Goal: Communication & Community: Answer question/provide support

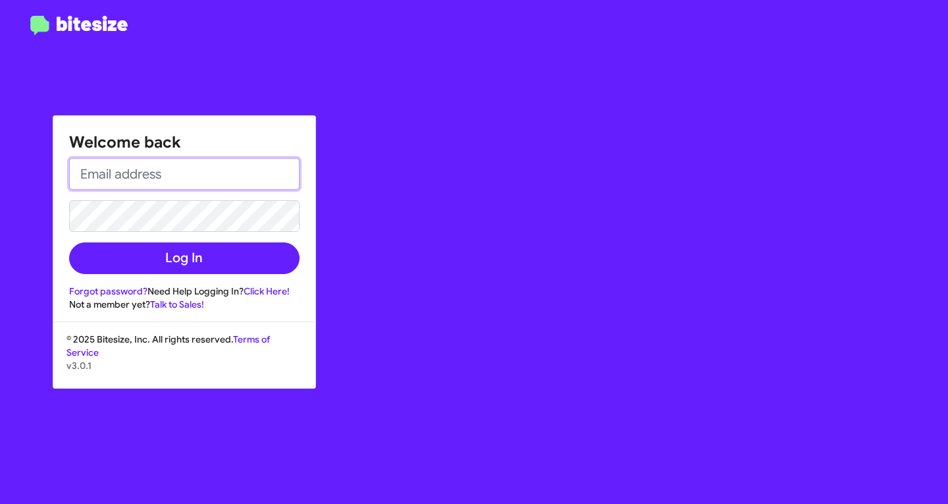
click at [205, 162] on input "email" at bounding box center [184, 174] width 230 height 32
type input "[EMAIL_ADDRESS][DOMAIN_NAME]"
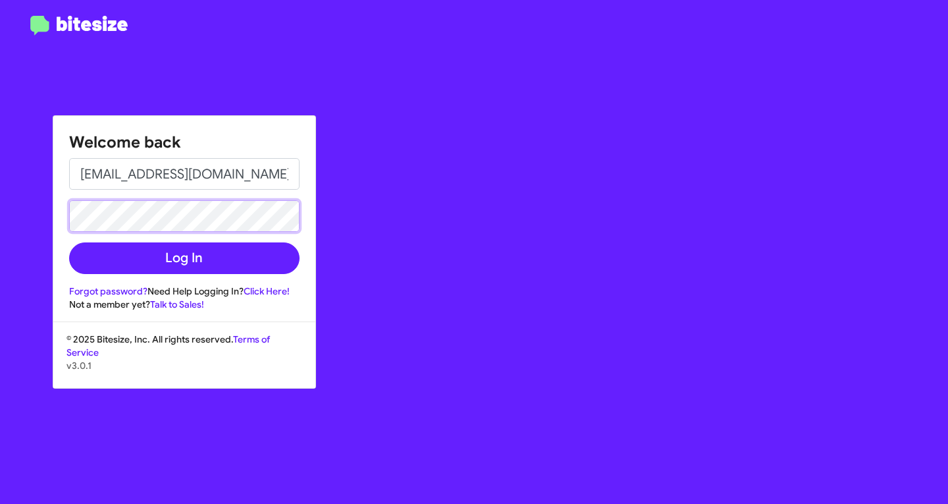
click at [69, 242] on button "Log In" at bounding box center [184, 258] width 230 height 32
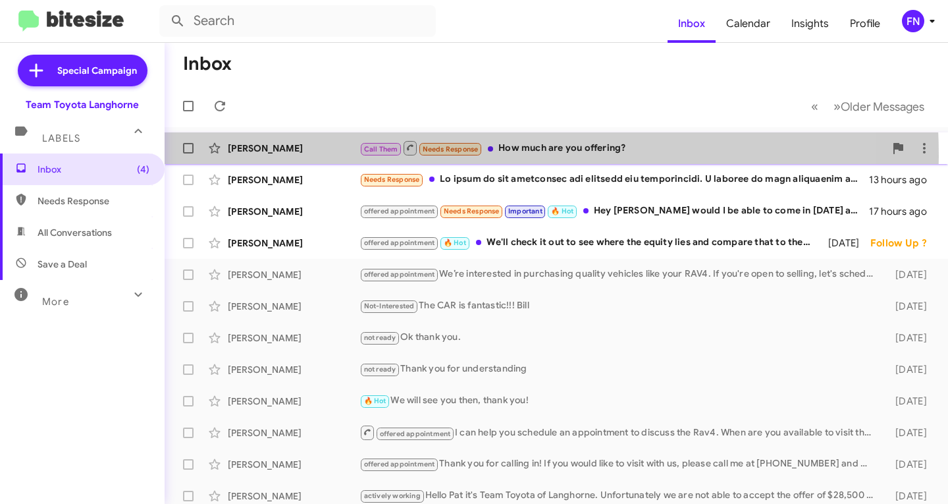
click at [322, 157] on div "[PERSON_NAME] Call Them Needs Response How much are you offering? 8 minutes ago" at bounding box center [556, 148] width 762 height 26
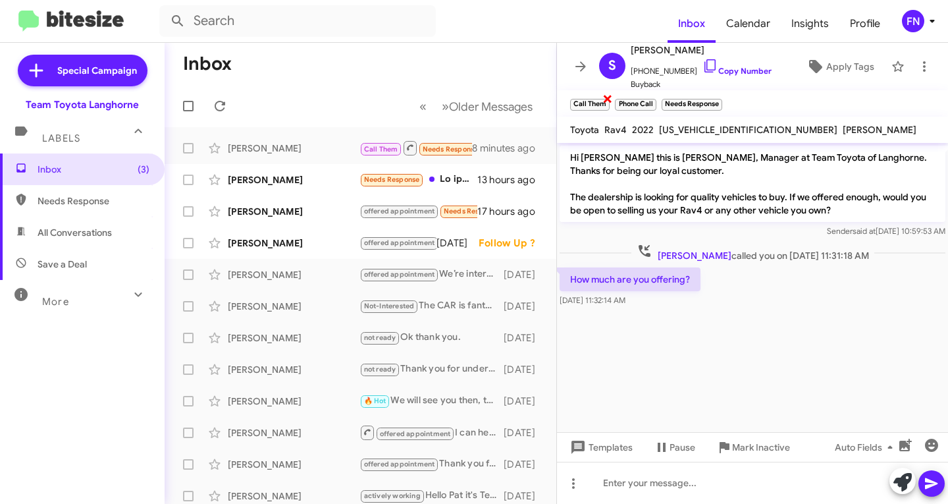
click at [605, 101] on span "×" at bounding box center [607, 98] width 11 height 16
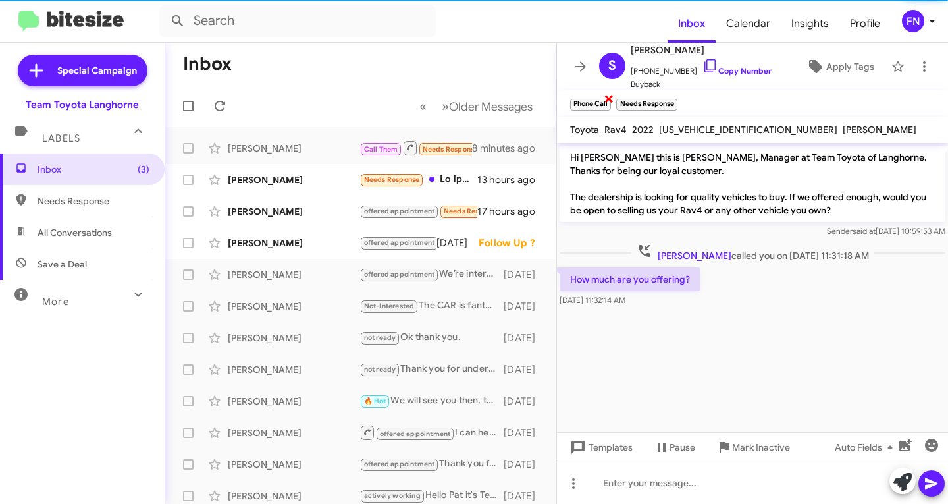
click at [610, 99] on span "×" at bounding box center [609, 98] width 11 height 16
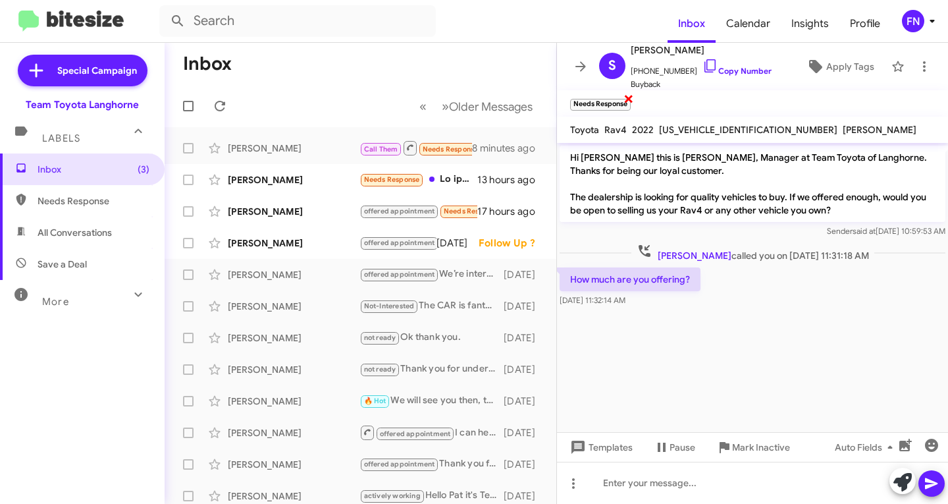
click at [626, 97] on span "×" at bounding box center [628, 98] width 11 height 16
click at [894, 477] on icon at bounding box center [902, 482] width 18 height 18
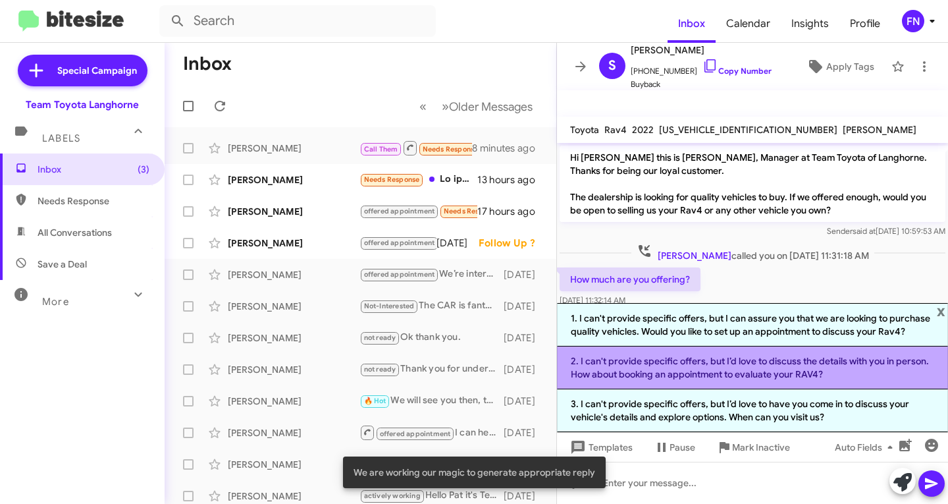
click at [777, 372] on li "2. I can't provide specific offers, but I’d love to discuss the details with yo…" at bounding box center [752, 367] width 391 height 43
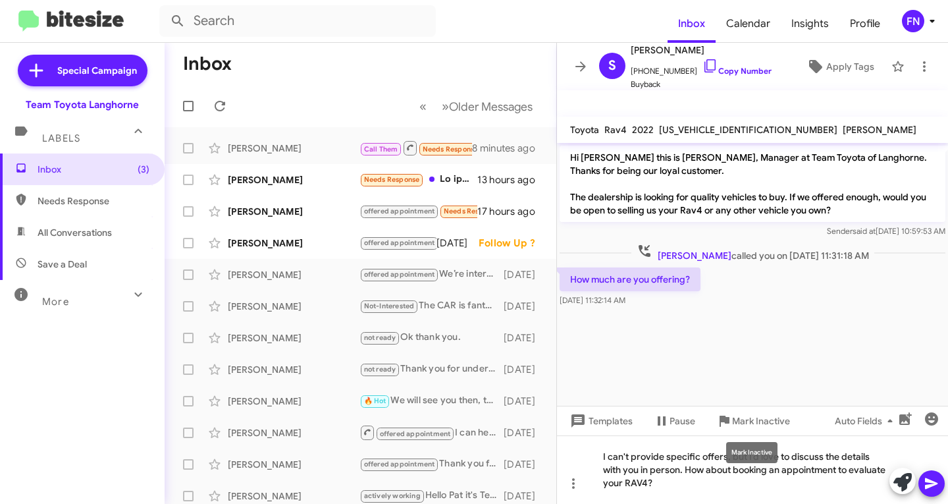
click at [728, 470] on mat-tooltip-component "Mark Inactive" at bounding box center [752, 451] width 70 height 39
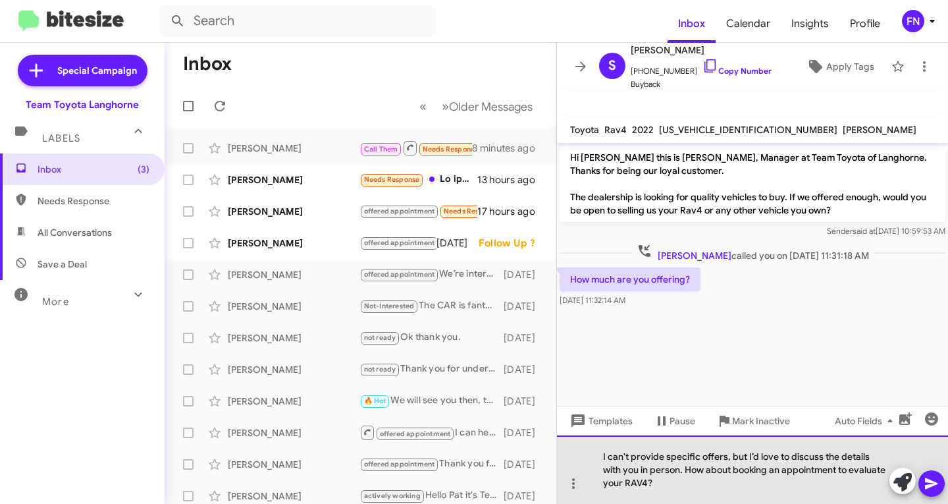
click at [754, 484] on div "I can't provide specific offers, but I’d love to discuss the details with you i…" at bounding box center [752, 469] width 391 height 68
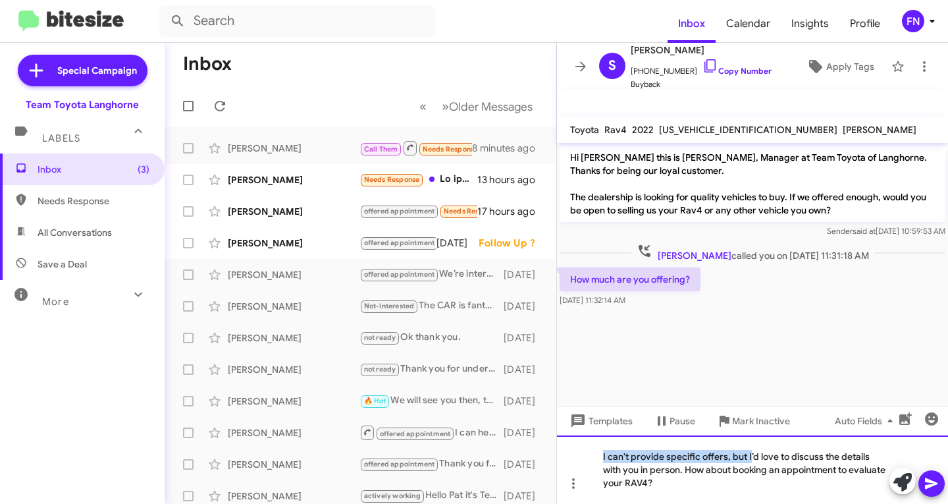
drag, startPoint x: 750, startPoint y: 455, endPoint x: 556, endPoint y: 454, distance: 193.5
click at [556, 454] on div "Inbox « Previous » Next Older Messages [PERSON_NAME] Call Them Needs Response H…" at bounding box center [556, 273] width 783 height 461
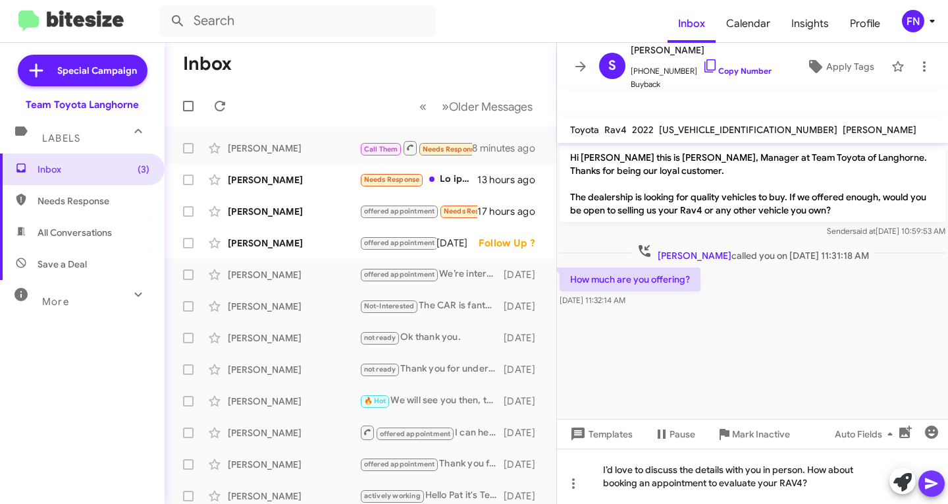
click at [930, 482] on icon at bounding box center [931, 483] width 13 height 11
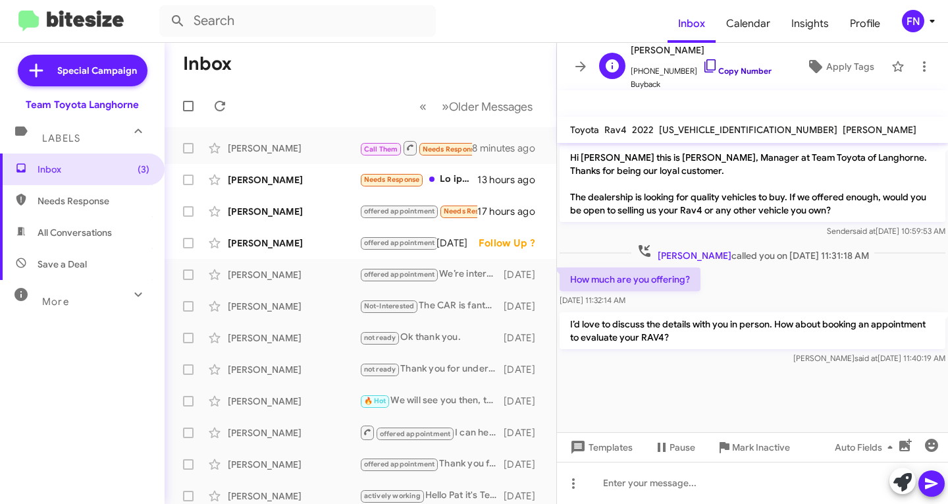
click at [744, 72] on link "Copy Number" at bounding box center [736, 71] width 69 height 10
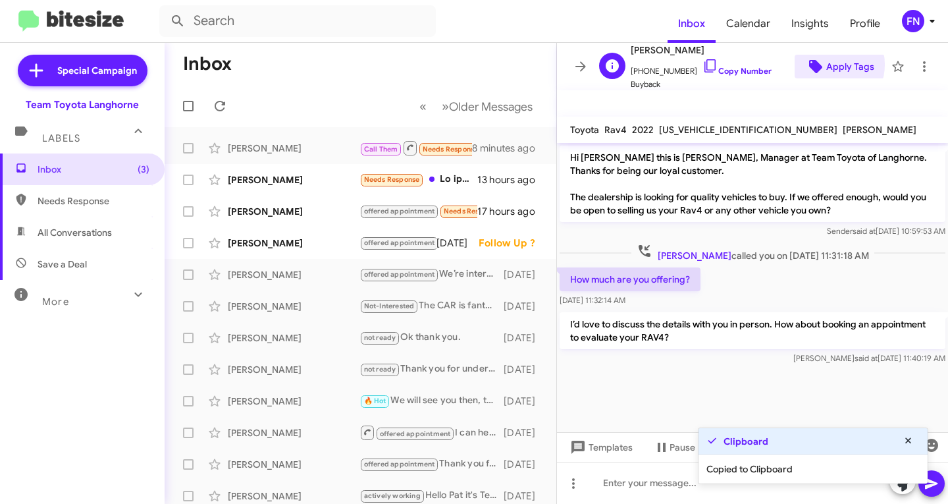
click at [826, 65] on span "Apply Tags" at bounding box center [850, 67] width 48 height 24
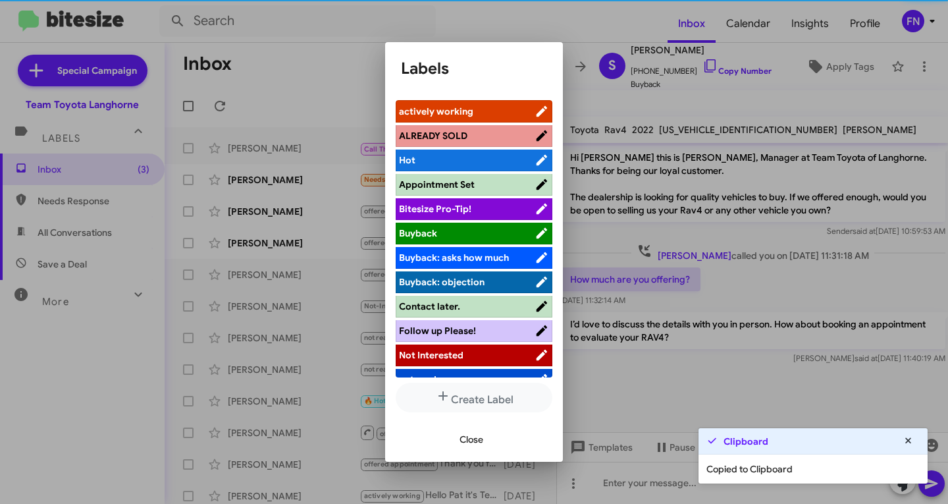
scroll to position [186, 0]
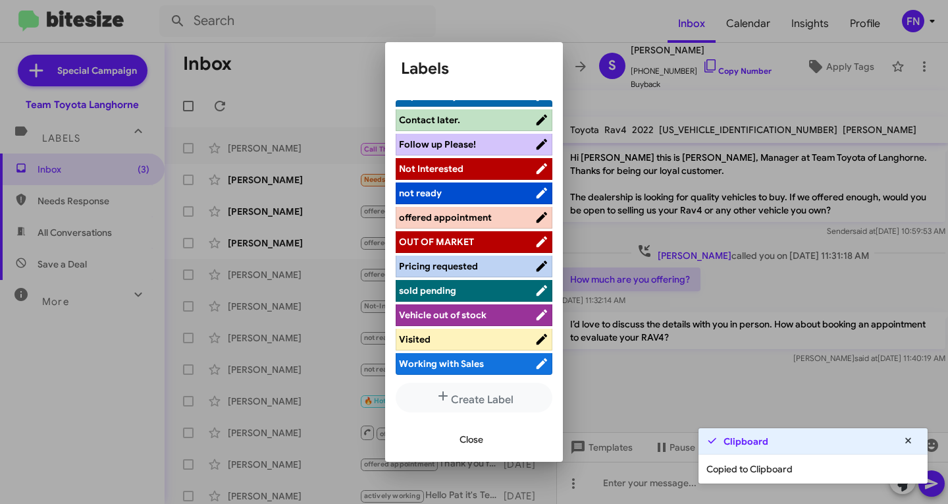
click at [475, 221] on span "offered appointment" at bounding box center [445, 217] width 93 height 12
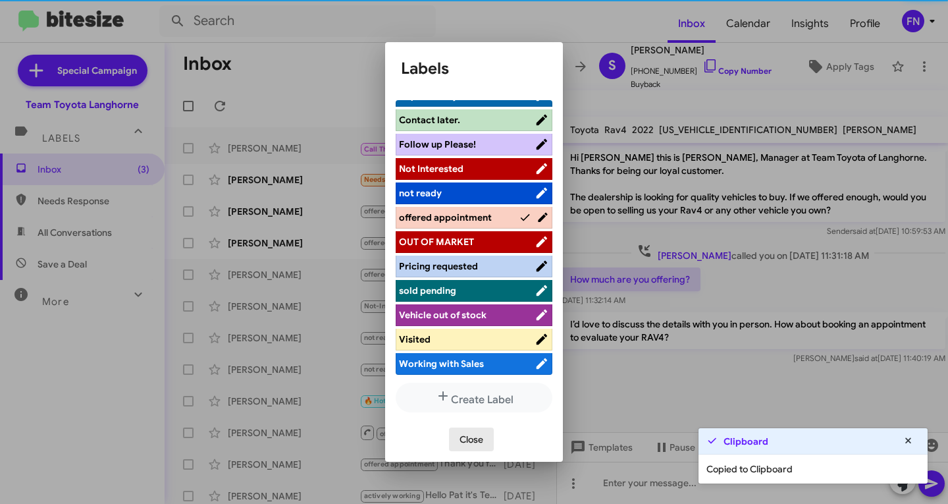
click at [469, 444] on span "Close" at bounding box center [471, 439] width 24 height 24
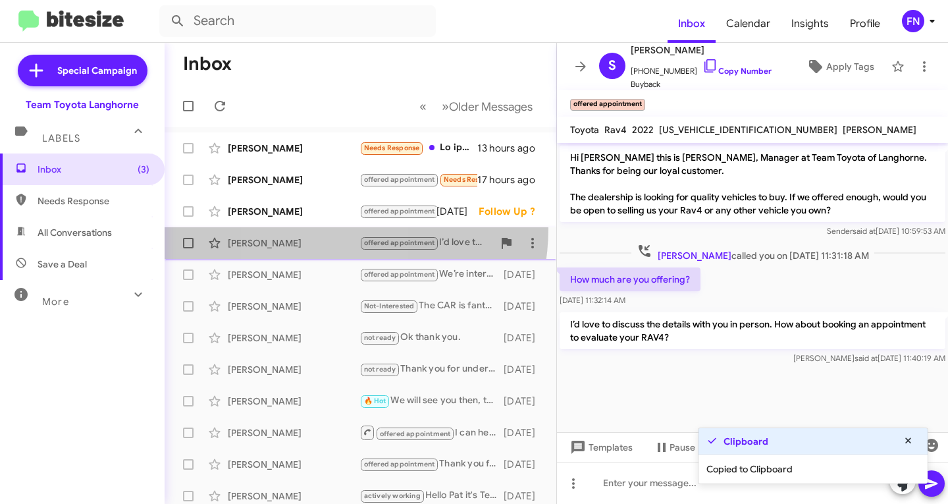
click at [311, 228] on span "[PERSON_NAME] offered appointment I’d love to discuss the details with you in p…" at bounding box center [361, 243] width 392 height 32
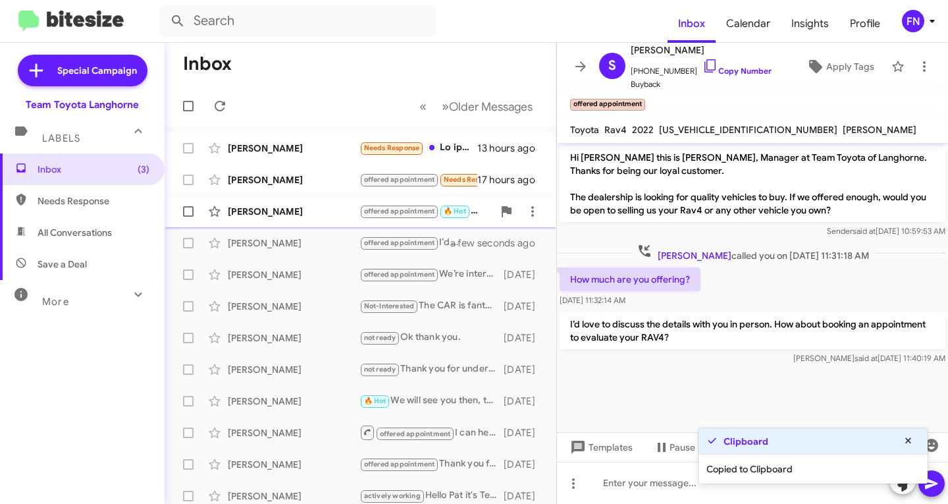
click at [311, 219] on div "[PERSON_NAME] offered appointment 🔥 Hot We'll check it out to see where the equ…" at bounding box center [360, 211] width 371 height 26
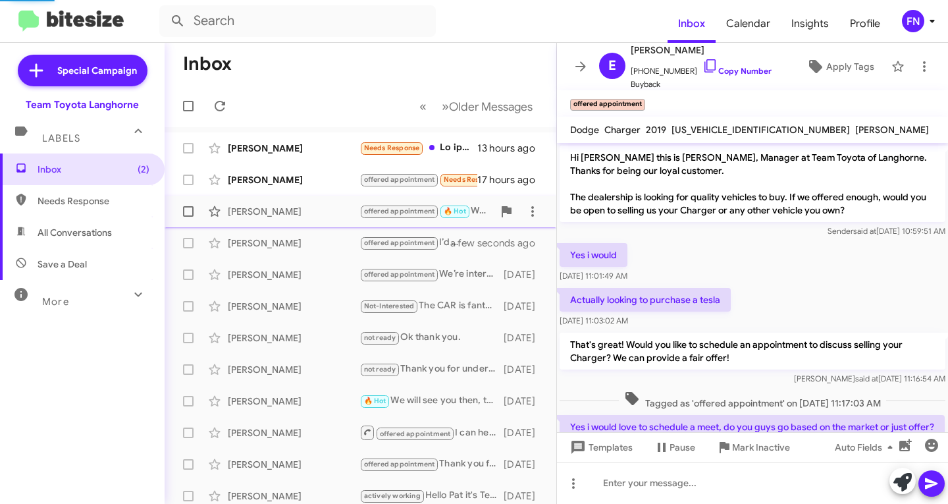
scroll to position [480, 0]
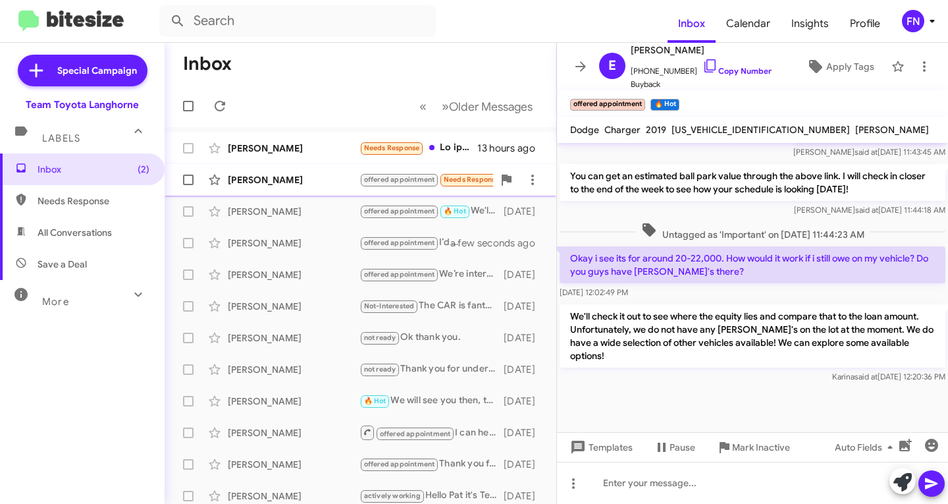
click at [328, 178] on div "[PERSON_NAME]" at bounding box center [294, 179] width 132 height 13
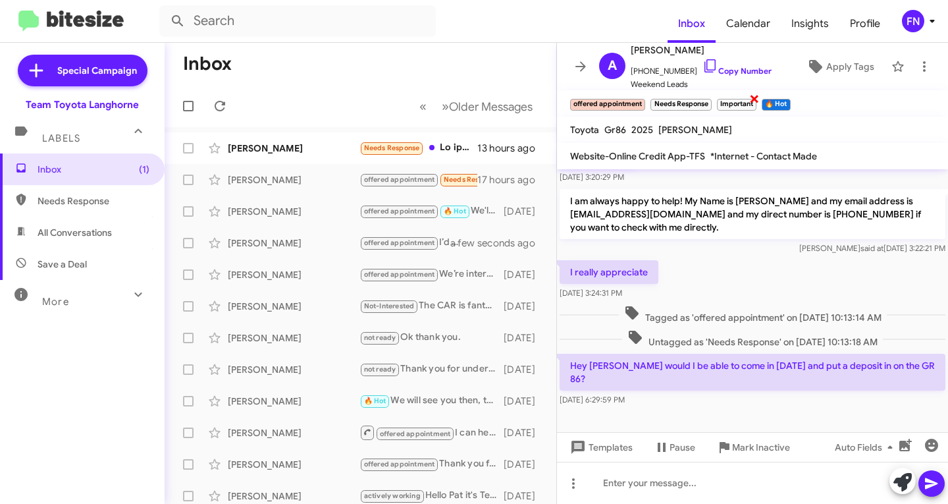
click at [750, 100] on small "Important" at bounding box center [736, 105] width 39 height 12
click at [704, 101] on span "×" at bounding box center [709, 98] width 11 height 16
click at [707, 99] on div "offered appointment × Needs Response × Important × 🔥 Hot ×" at bounding box center [680, 103] width 226 height 16
click at [687, 101] on span "×" at bounding box center [688, 98] width 11 height 16
click at [675, 101] on span "×" at bounding box center [677, 98] width 11 height 16
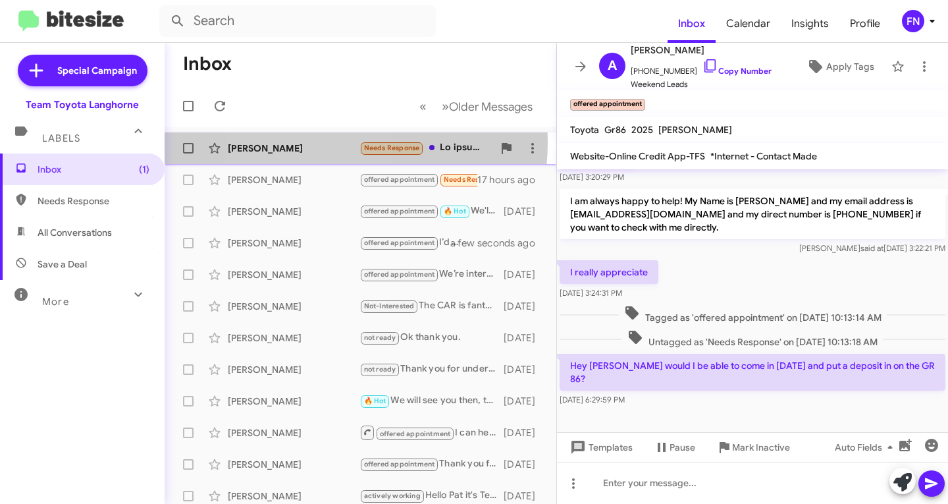
click at [303, 142] on div "[PERSON_NAME]" at bounding box center [294, 148] width 132 height 13
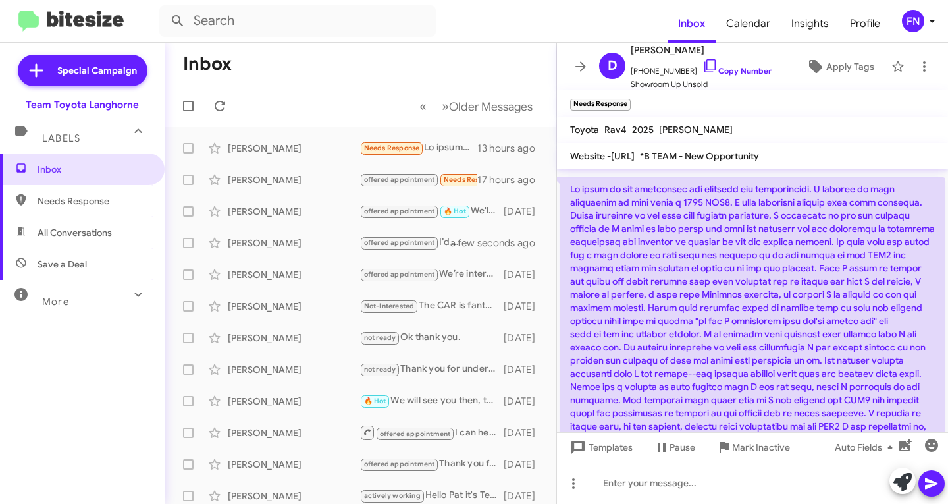
scroll to position [123, 0]
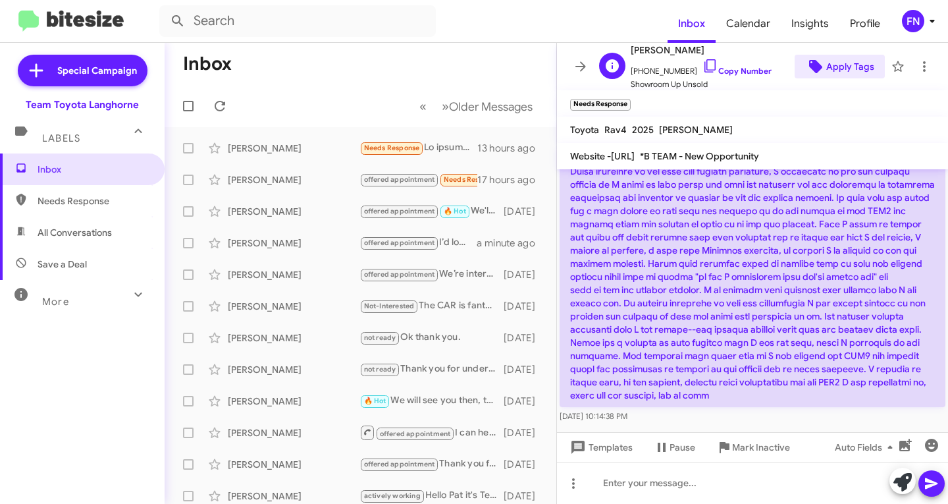
click at [840, 67] on span "Apply Tags" at bounding box center [850, 67] width 48 height 24
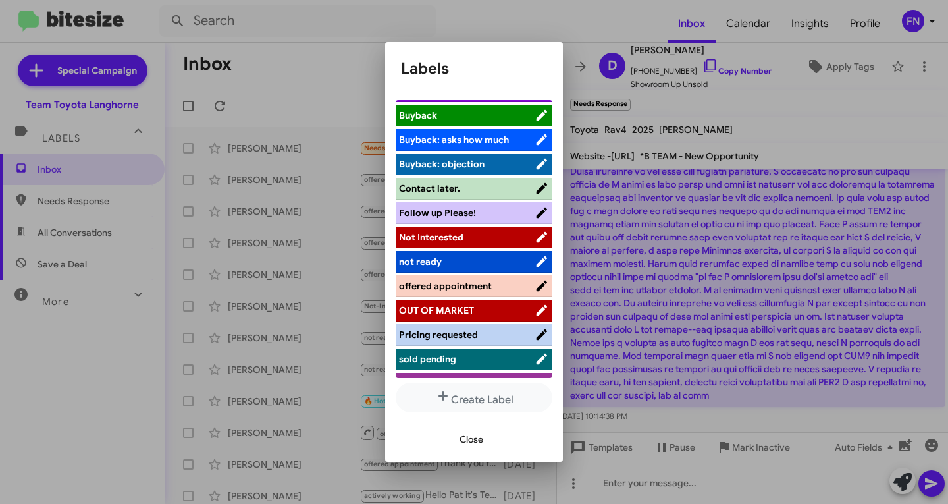
scroll to position [186, 0]
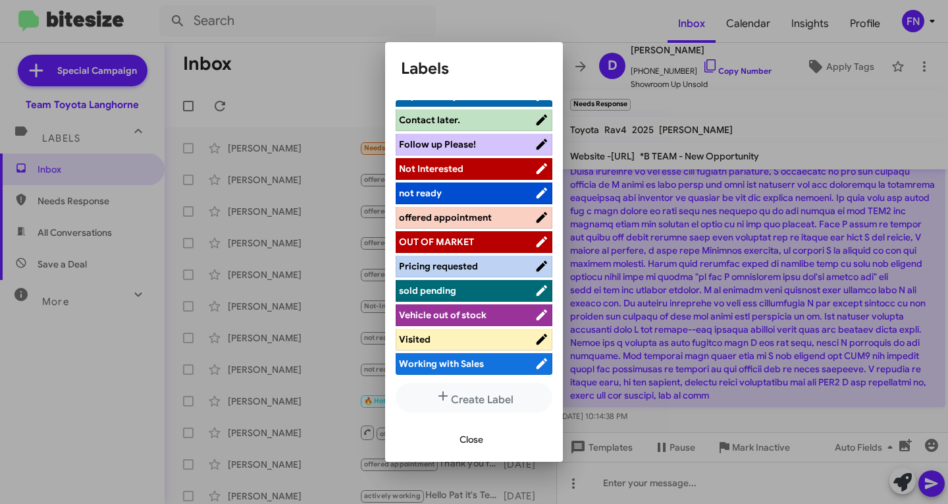
click at [428, 335] on span "Visited" at bounding box center [415, 339] width 32 height 12
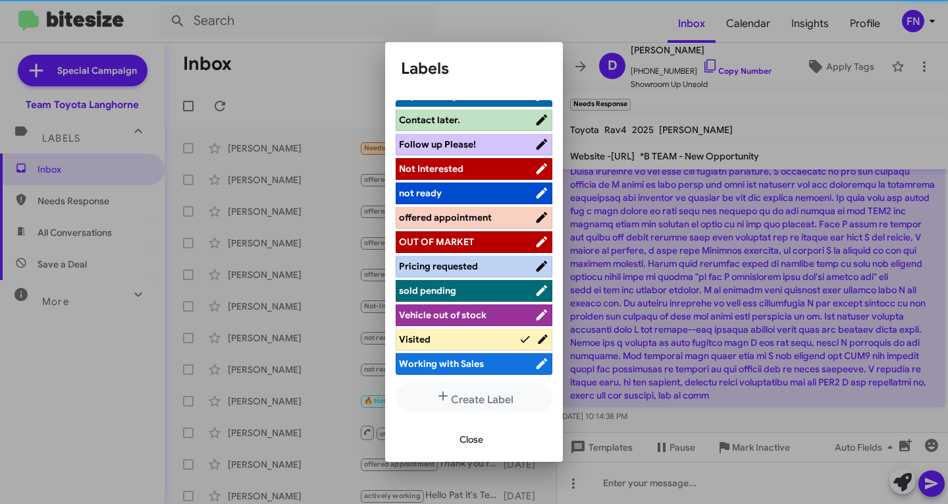
click at [464, 436] on span "Close" at bounding box center [471, 439] width 24 height 24
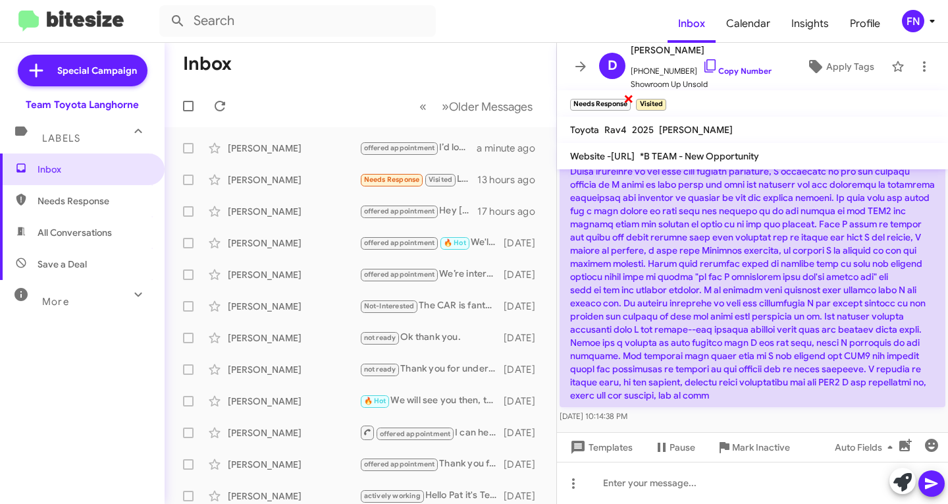
click at [627, 101] on span "×" at bounding box center [628, 98] width 11 height 16
click at [85, 235] on span "All Conversations" at bounding box center [75, 232] width 74 height 13
type input "in:all-conversations"
